Goal: Find specific page/section

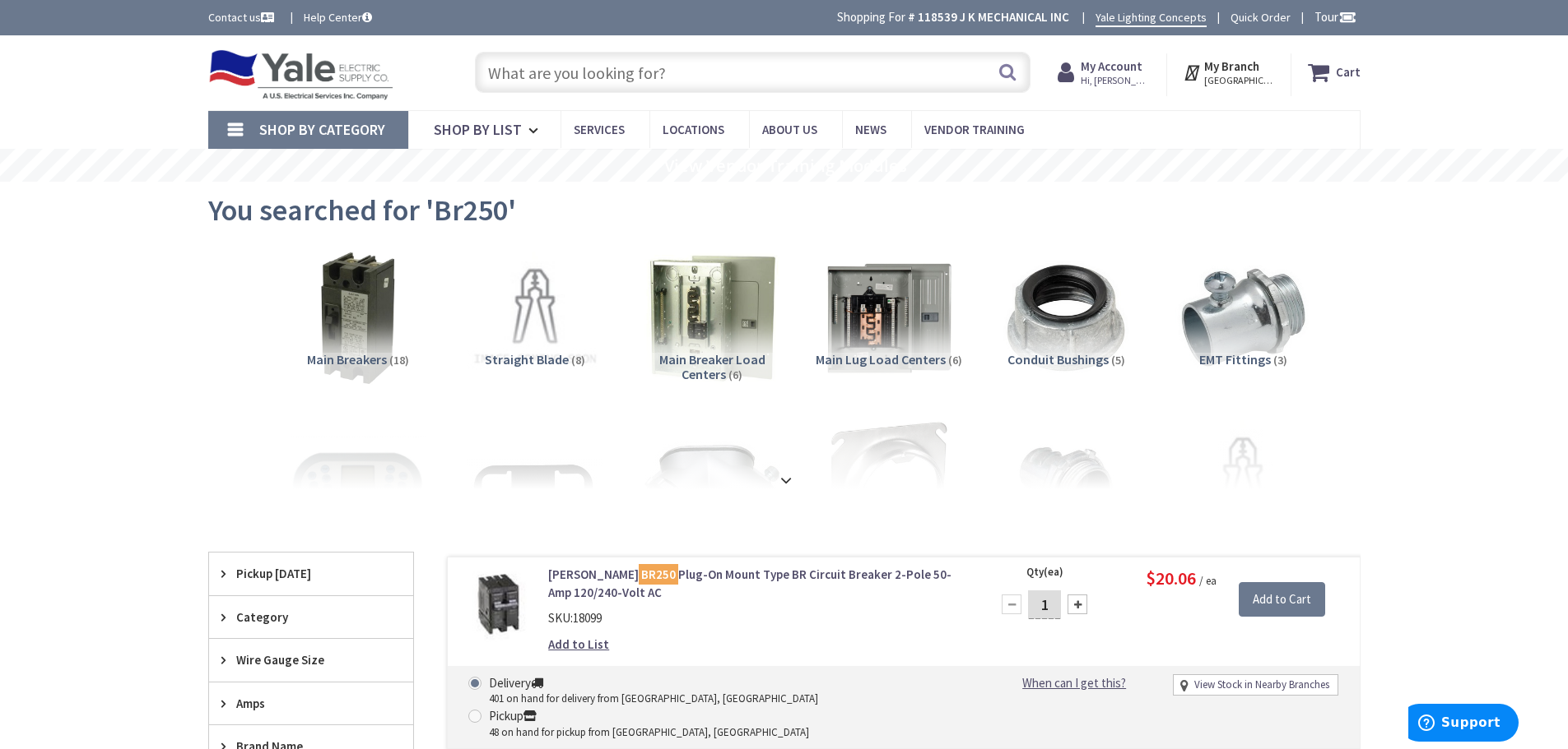
click at [709, 66] on input "text" at bounding box center [752, 73] width 555 height 41
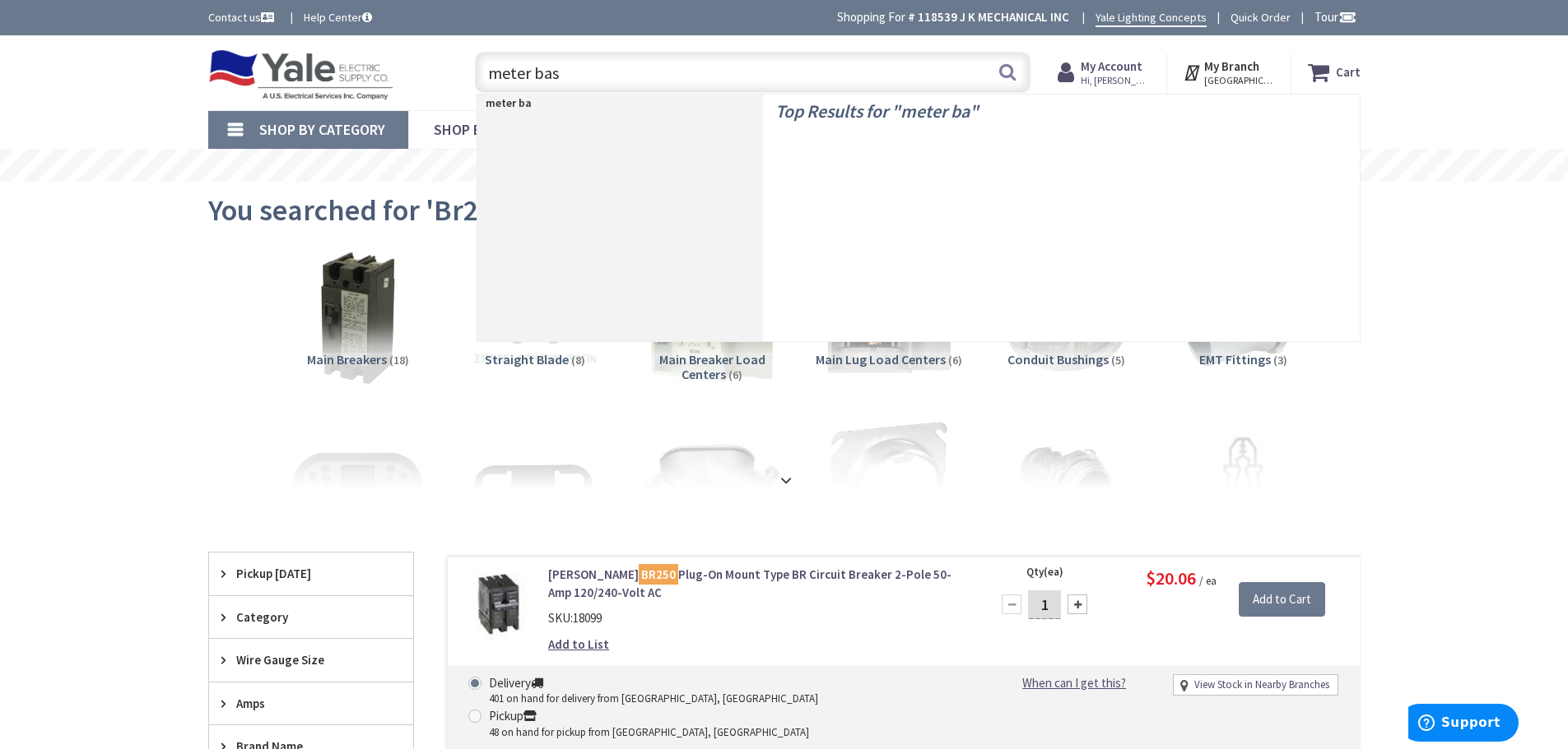
type input "meter base"
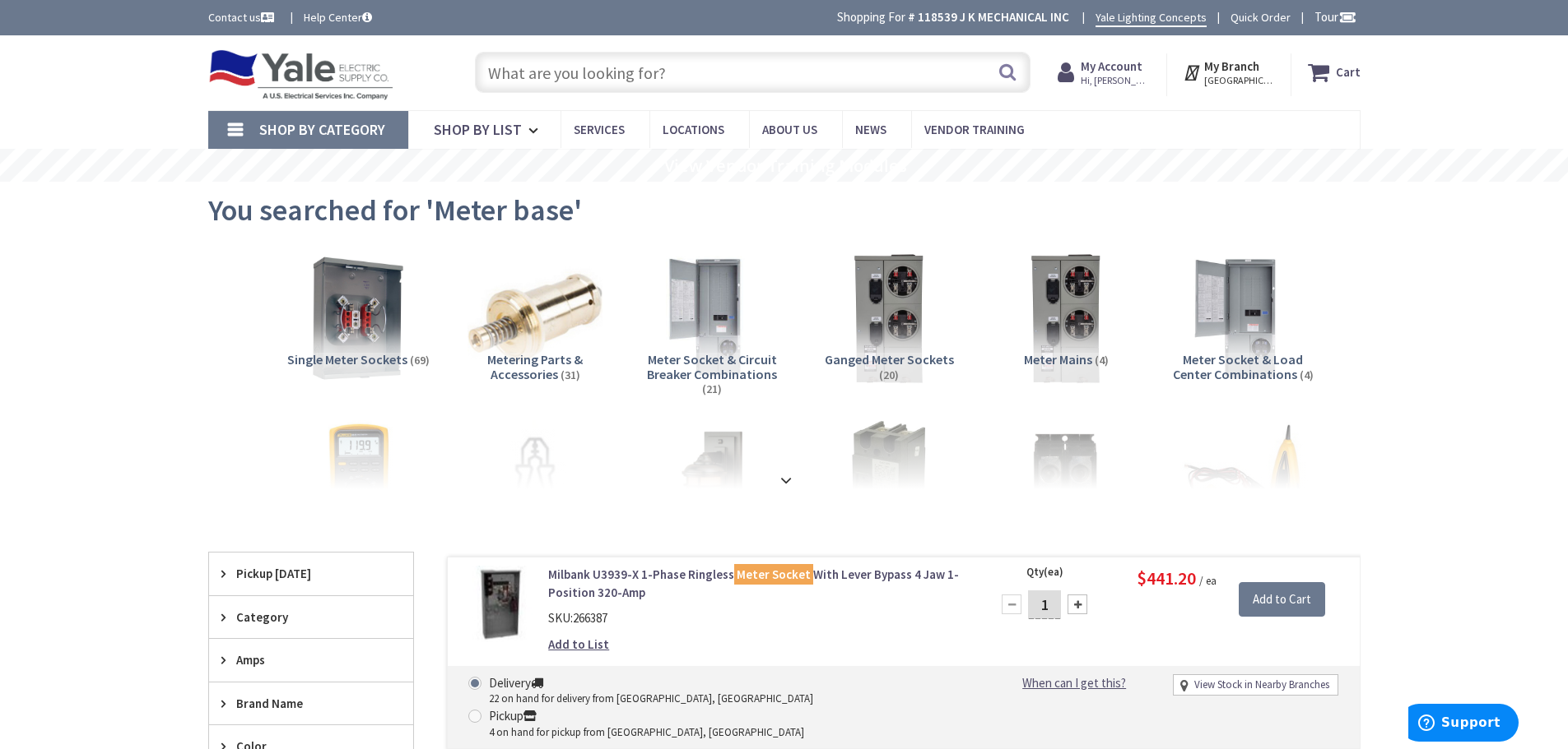
click at [586, 73] on input "text" at bounding box center [752, 73] width 555 height 41
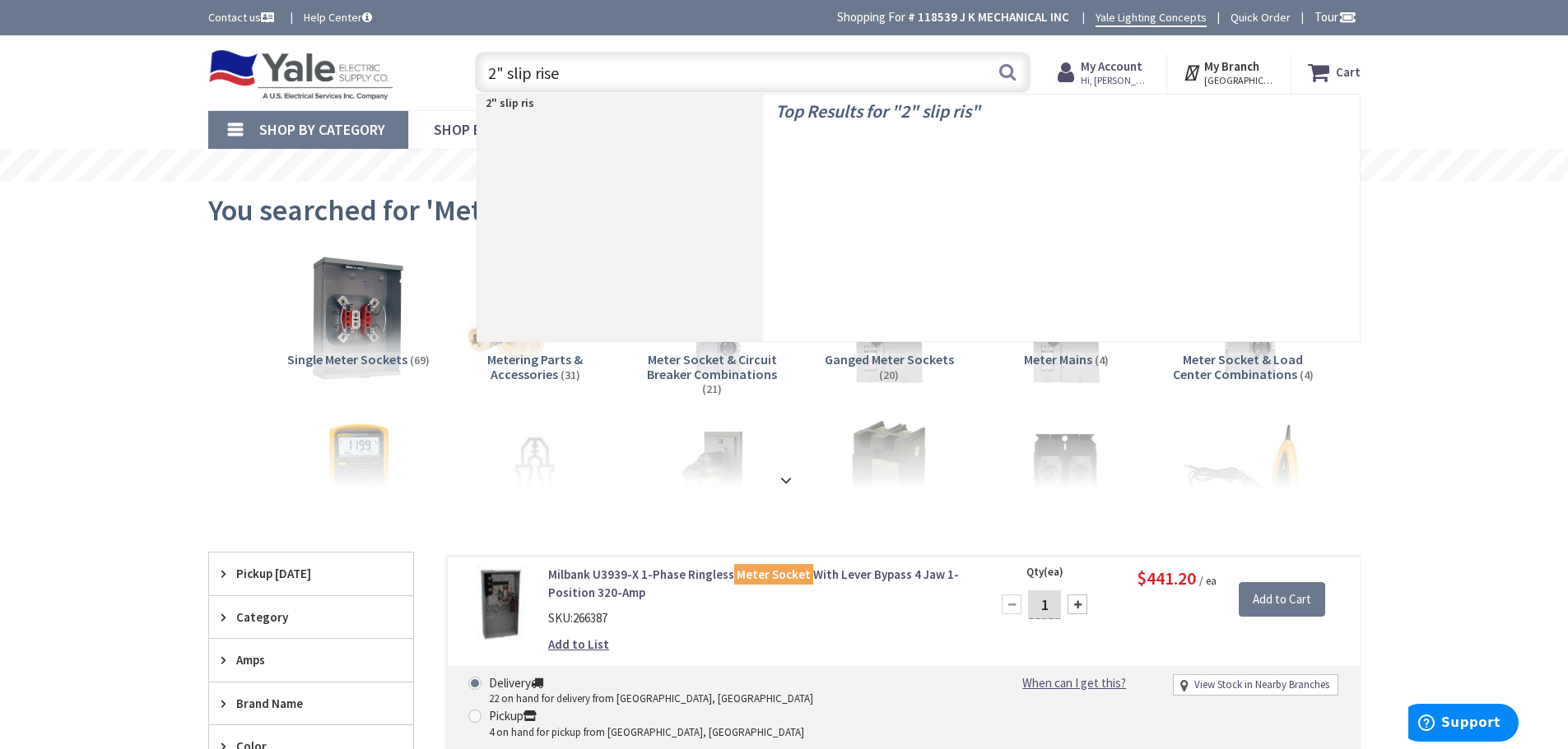
type input "2" slip riser"
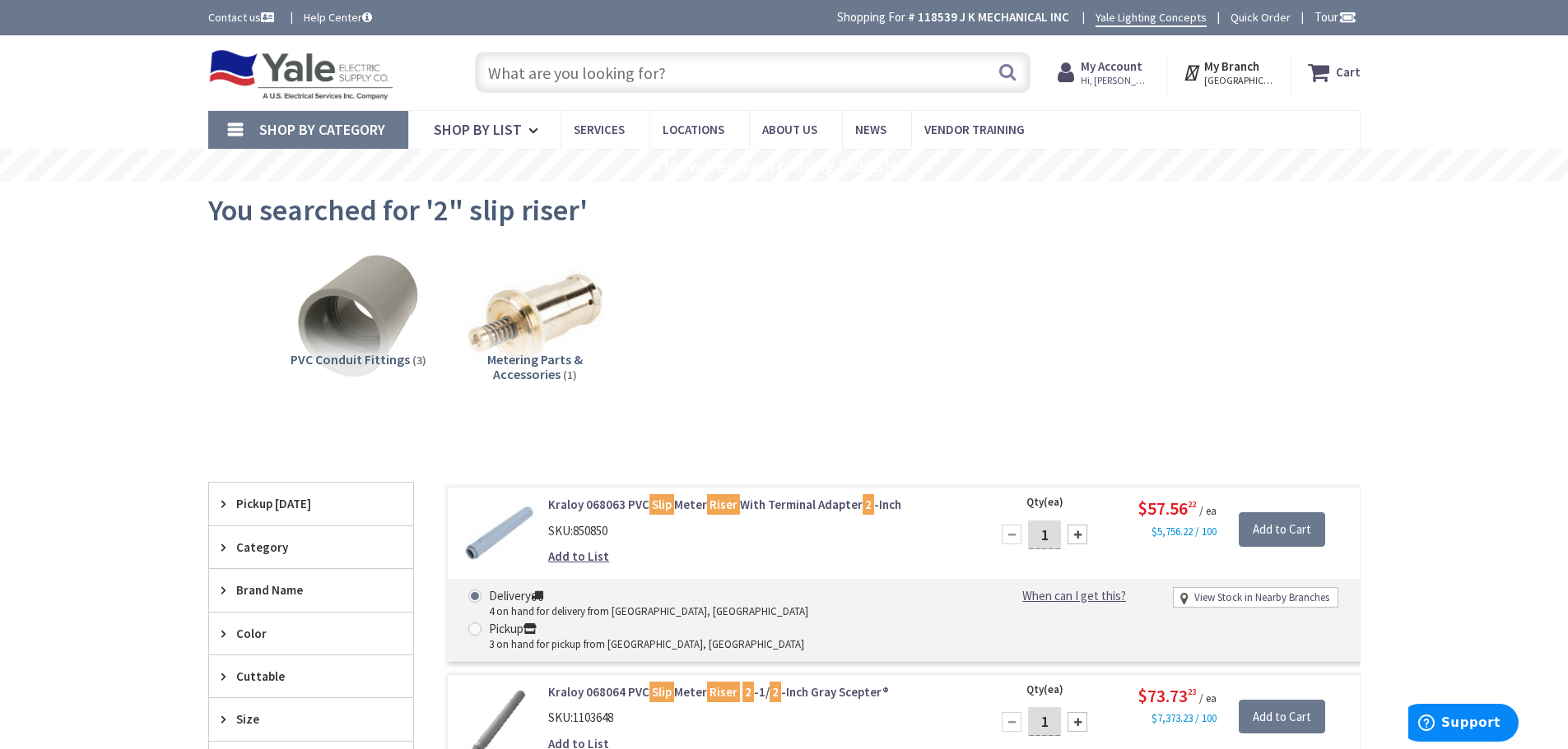
click at [730, 80] on input "text" at bounding box center [752, 73] width 555 height 41
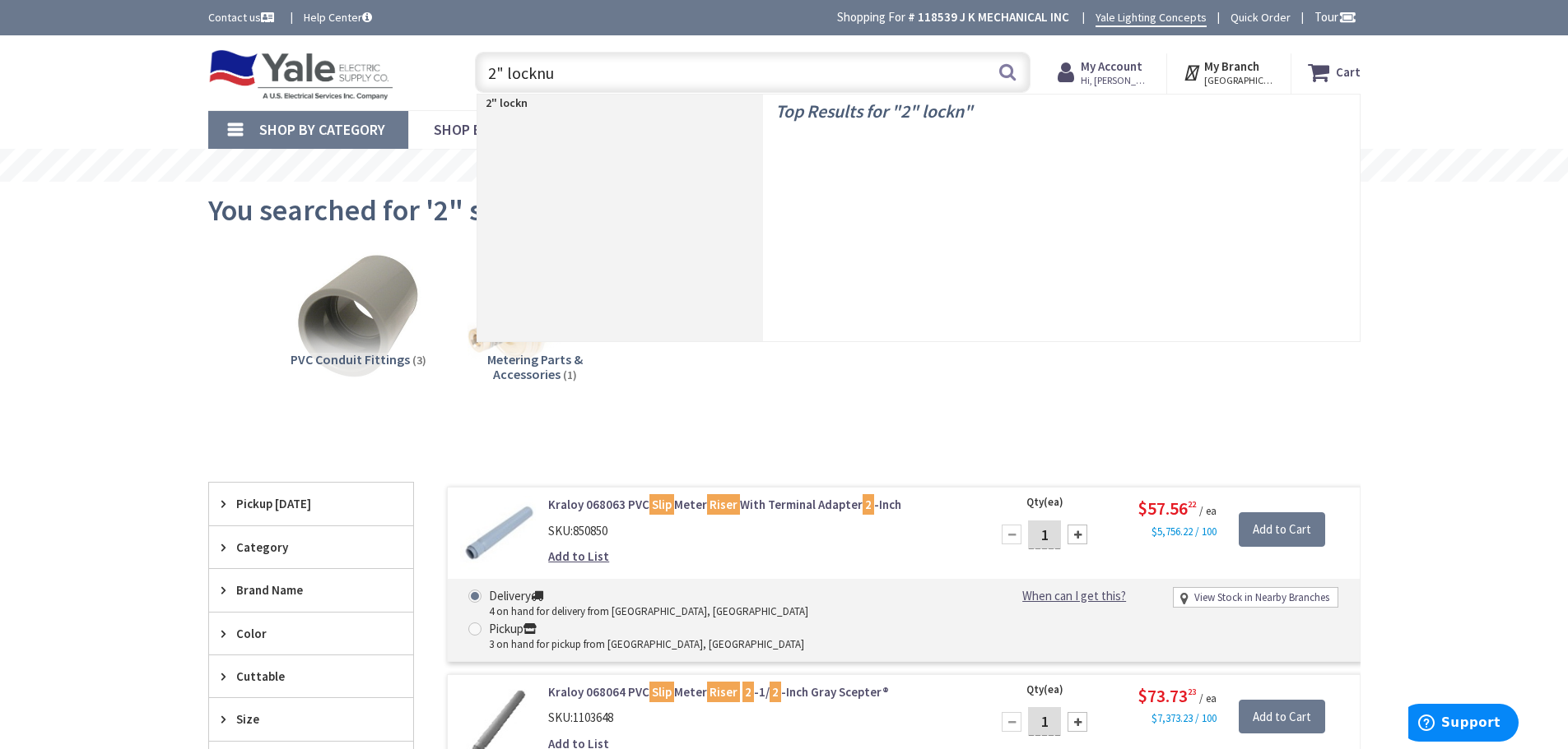
type input "2" locknut"
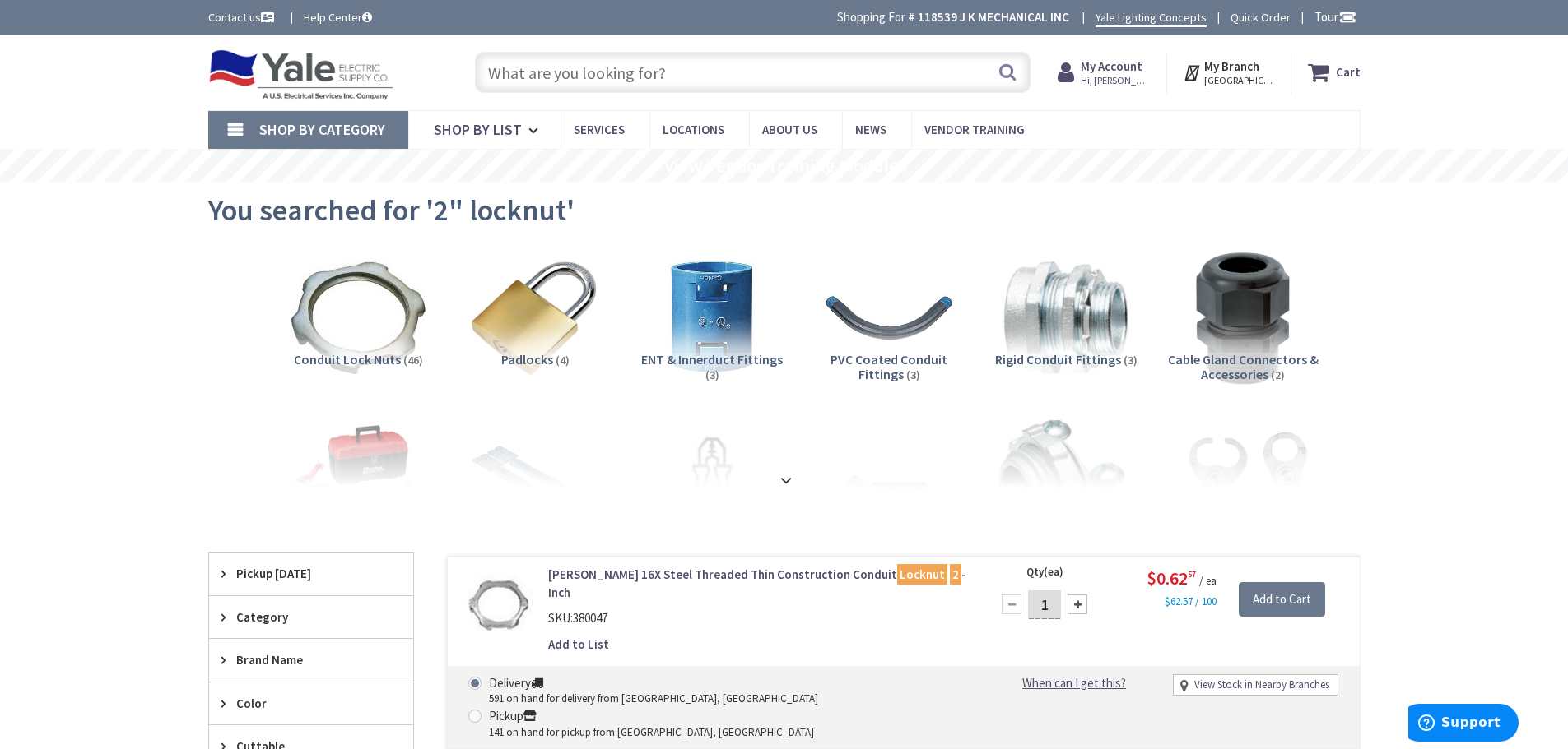
click at [636, 76] on input "text" at bounding box center [752, 73] width 555 height 41
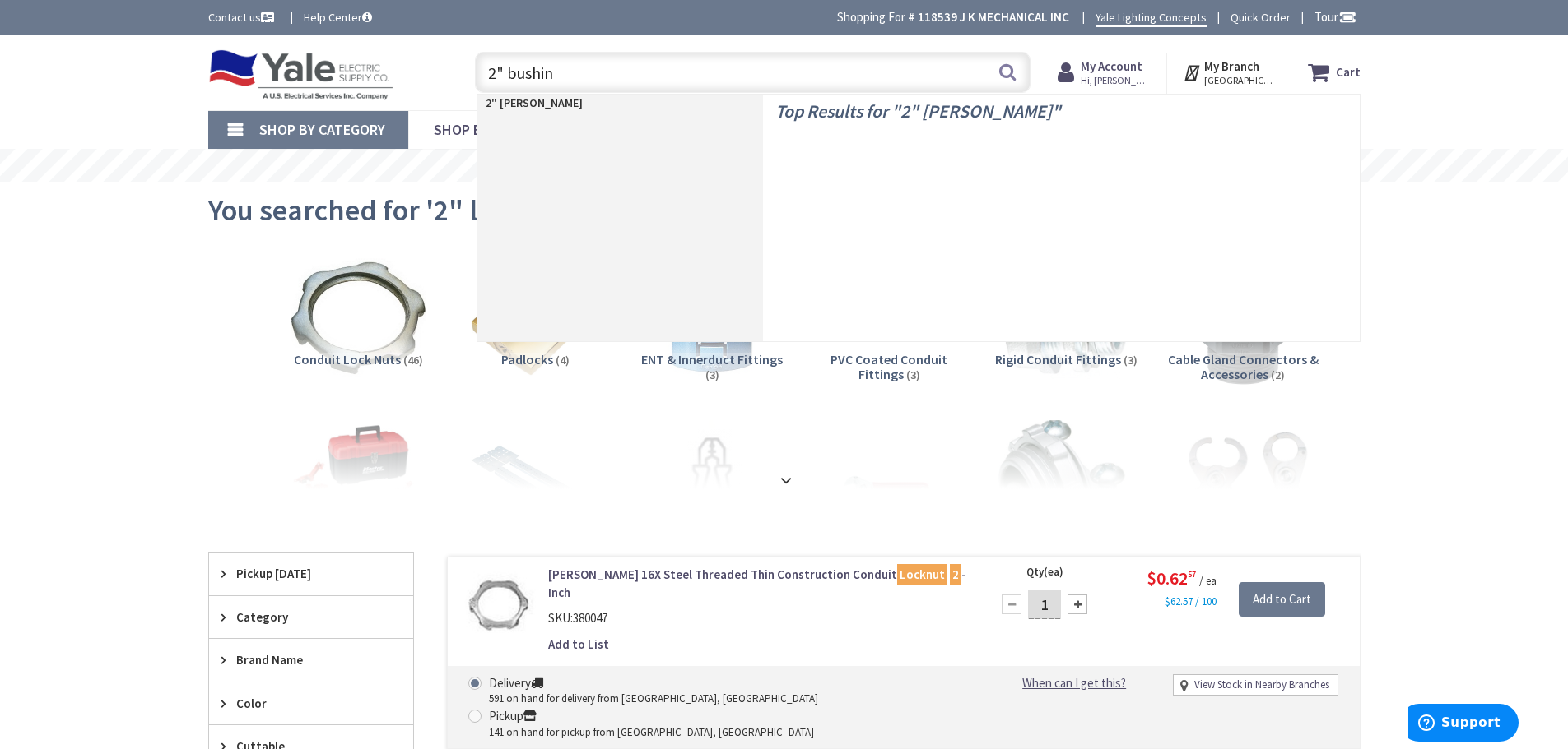
type input "2" bushing"
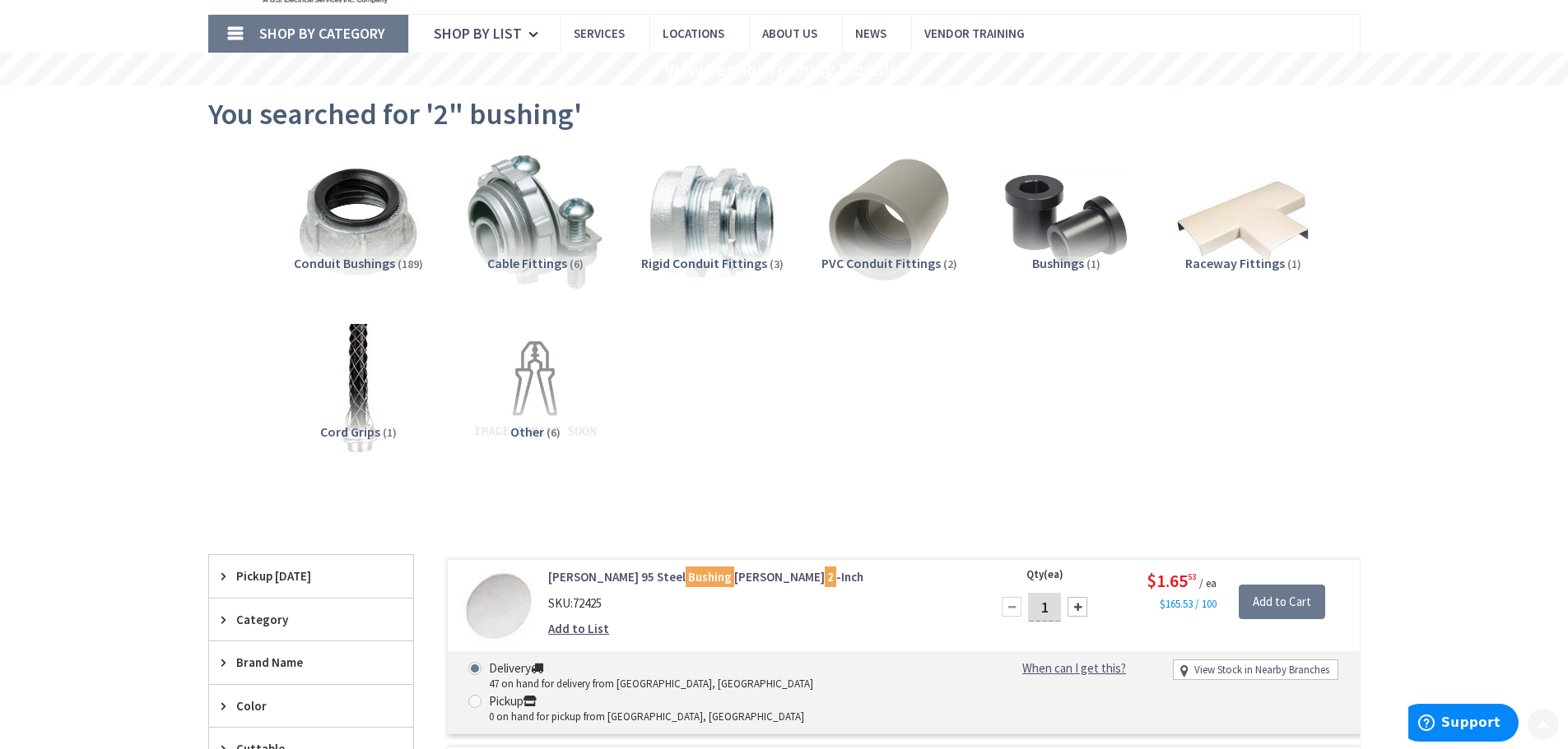
scroll to position [411, 0]
